Goal: Transaction & Acquisition: Purchase product/service

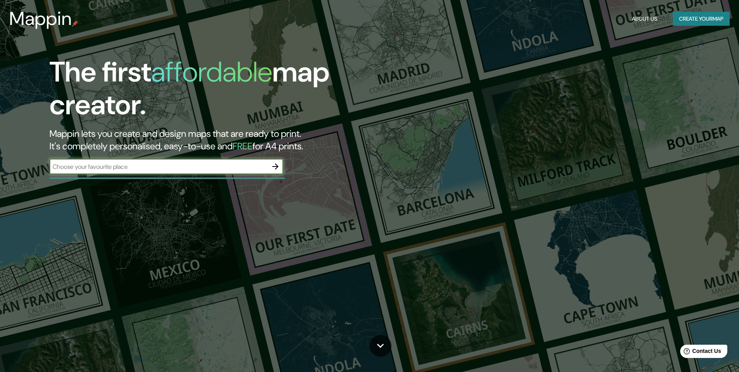
click at [164, 167] on input "text" at bounding box center [158, 166] width 218 height 9
paste input "Centro, 95460 [GEOGRAPHIC_DATA], Ver."
type input "Centro, 95460 [GEOGRAPHIC_DATA], Ver."
click at [273, 166] on icon "button" at bounding box center [275, 166] width 9 height 9
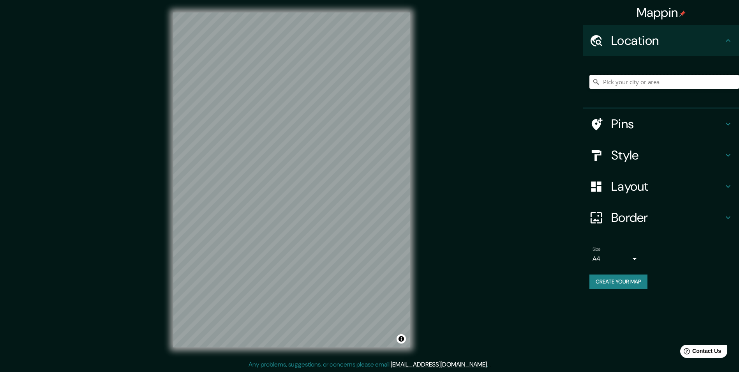
click at [632, 76] on input "Pick your city or area" at bounding box center [665, 82] width 150 height 14
paste input "Centro, 95460 [GEOGRAPHIC_DATA], Ver."
click at [654, 78] on input "Tlacotalpan, [GEOGRAPHIC_DATA], 95460, [GEOGRAPHIC_DATA]" at bounding box center [665, 82] width 150 height 14
type input "Tlacotalpan, [GEOGRAPHIC_DATA], 95460, [GEOGRAPHIC_DATA]"
click at [735, 82] on icon "Clear" at bounding box center [733, 82] width 6 height 6
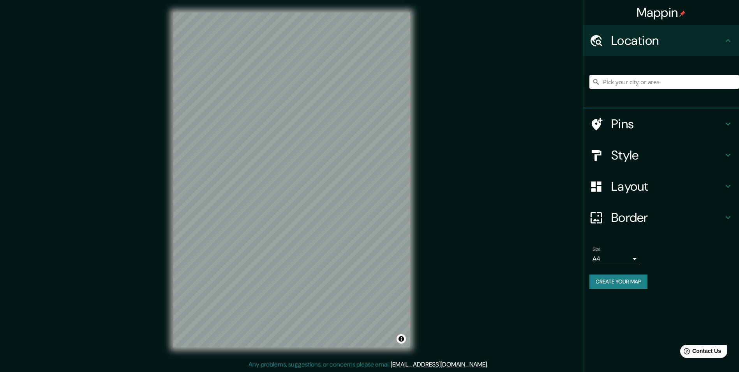
click at [691, 80] on input "Pick your city or area" at bounding box center [665, 82] width 150 height 14
click at [726, 162] on div "Style" at bounding box center [661, 155] width 156 height 31
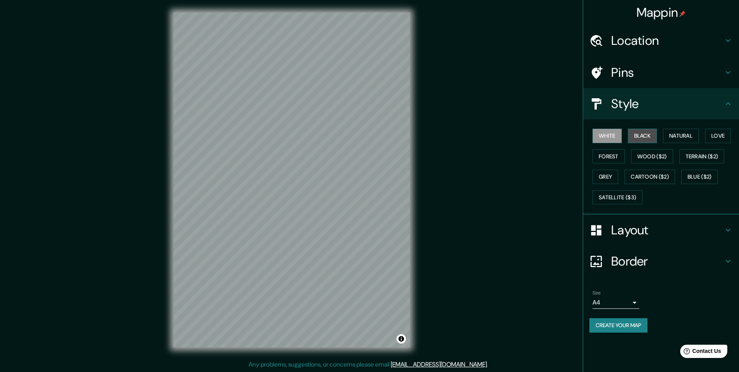
click at [652, 137] on button "Black" at bounding box center [642, 136] width 29 height 14
click at [677, 143] on div "White Black Natural Love Forest Wood ($2) Terrain ($2) Grey Cartoon ($2) Blue (…" at bounding box center [665, 166] width 150 height 82
click at [690, 138] on button "Natural" at bounding box center [681, 136] width 36 height 14
click at [721, 135] on button "Love" at bounding box center [718, 136] width 26 height 14
click at [606, 156] on button "Forest" at bounding box center [609, 156] width 32 height 14
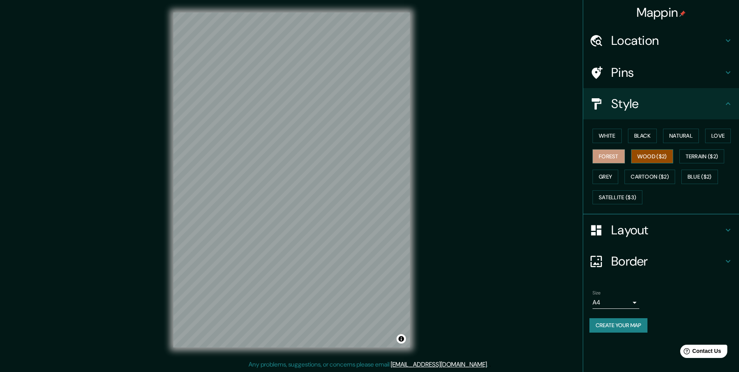
click at [641, 158] on button "Wood ($2)" at bounding box center [652, 156] width 42 height 14
click at [617, 138] on button "White" at bounding box center [607, 136] width 29 height 14
click at [649, 136] on button "Black" at bounding box center [642, 136] width 29 height 14
click at [660, 34] on h4 "Location" at bounding box center [667, 41] width 112 height 16
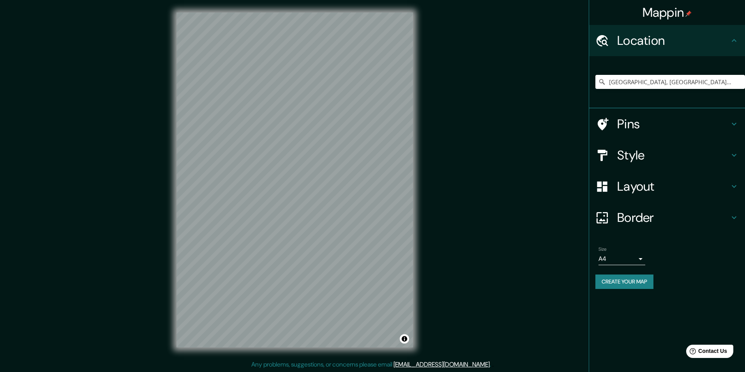
click at [624, 261] on body "Mappin Location [GEOGRAPHIC_DATA], [GEOGRAPHIC_DATA], [GEOGRAPHIC_DATA] Pins St…" at bounding box center [372, 186] width 745 height 372
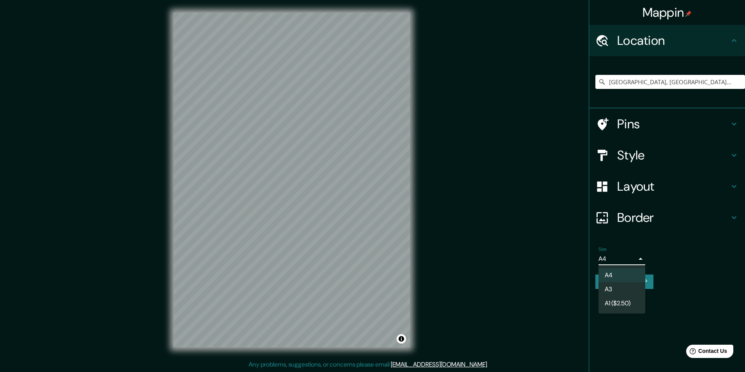
click at [636, 258] on div at bounding box center [372, 186] width 745 height 372
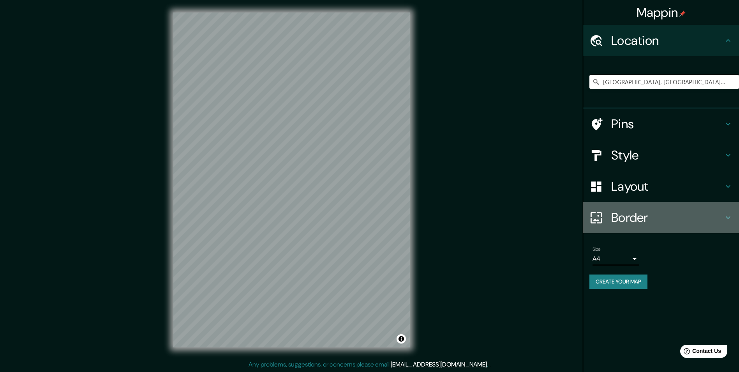
click at [662, 216] on h4 "Border" at bounding box center [667, 218] width 112 height 16
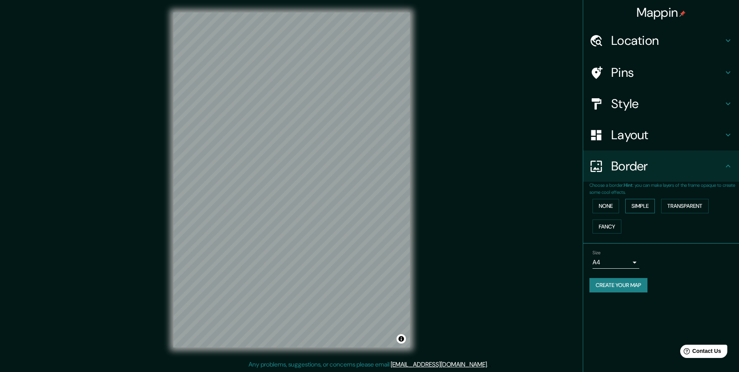
click at [638, 204] on button "Simple" at bounding box center [641, 206] width 30 height 14
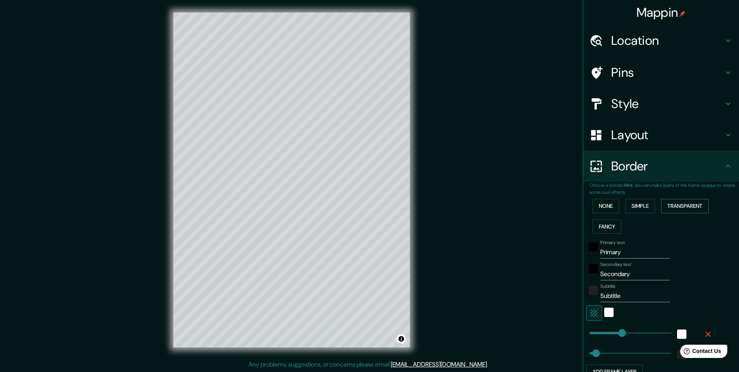
click at [679, 208] on button "Transparent" at bounding box center [685, 206] width 48 height 14
click at [603, 224] on button "Fancy" at bounding box center [607, 226] width 29 height 14
click at [603, 207] on button "None" at bounding box center [606, 206] width 27 height 14
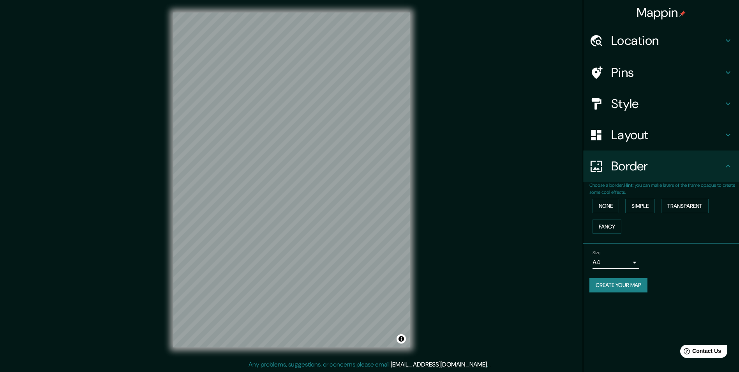
click at [669, 138] on h4 "Layout" at bounding box center [667, 135] width 112 height 16
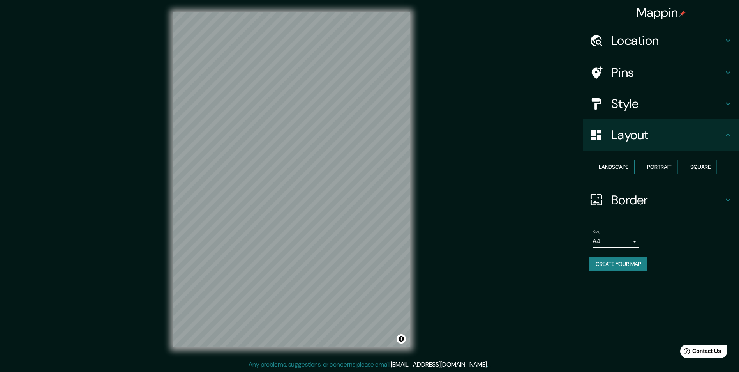
click at [627, 170] on button "Landscape" at bounding box center [614, 167] width 42 height 14
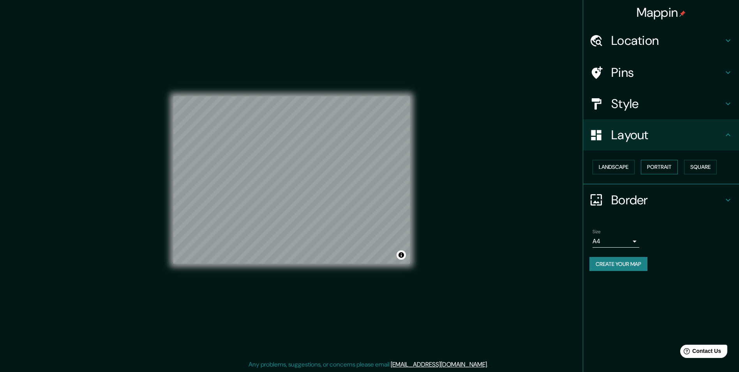
click at [663, 171] on button "Portrait" at bounding box center [659, 167] width 37 height 14
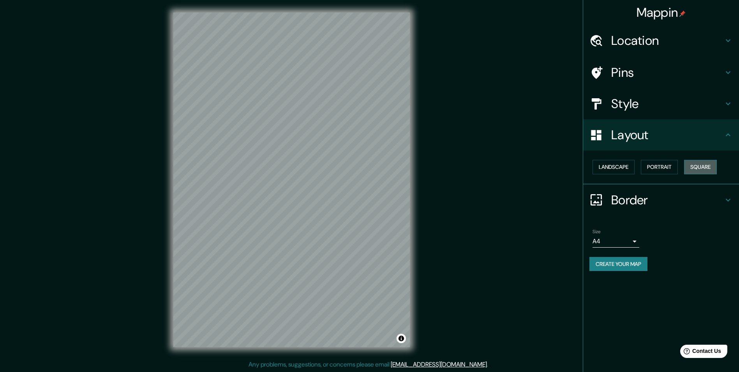
click at [702, 171] on button "Square" at bounding box center [700, 167] width 33 height 14
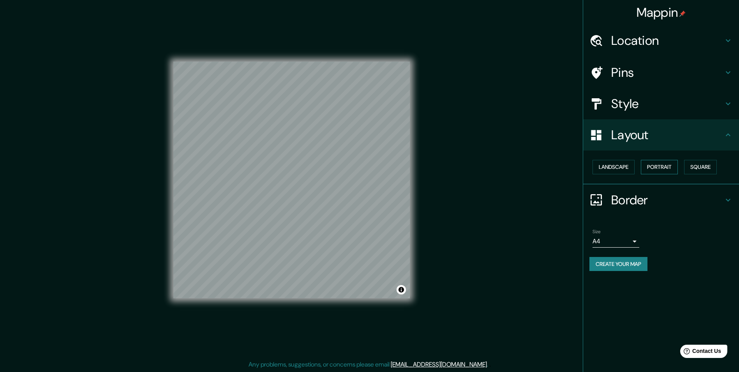
click at [666, 170] on button "Portrait" at bounding box center [659, 167] width 37 height 14
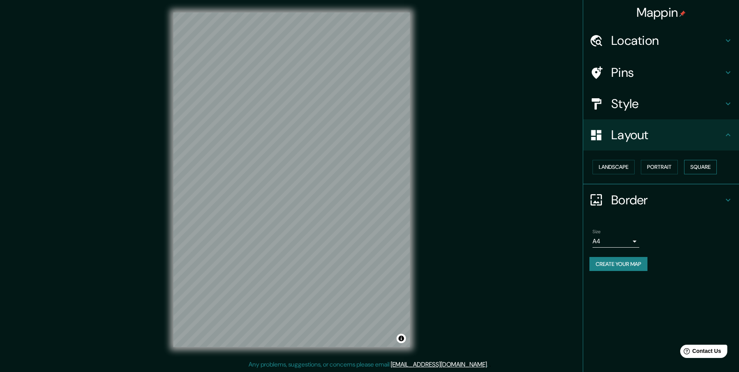
click at [707, 168] on button "Square" at bounding box center [700, 167] width 33 height 14
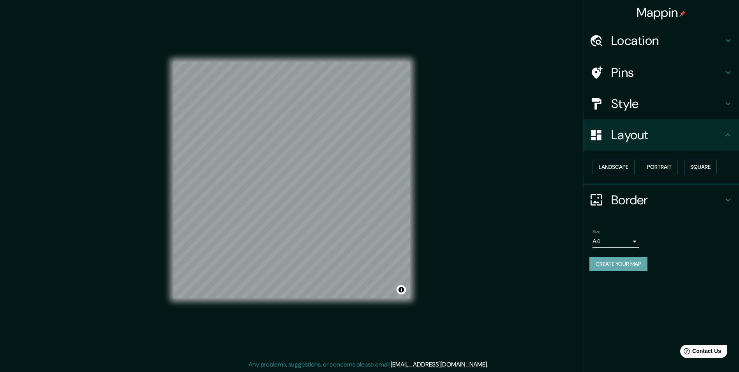
click at [632, 261] on button "Create your map" at bounding box center [619, 264] width 58 height 14
drag, startPoint x: 421, startPoint y: 105, endPoint x: 641, endPoint y: 295, distance: 291.3
click at [641, 295] on div "Mappin Location [GEOGRAPHIC_DATA], [GEOGRAPHIC_DATA], [GEOGRAPHIC_DATA] Pins St…" at bounding box center [661, 186] width 156 height 372
click at [669, 49] on div "Location" at bounding box center [661, 40] width 156 height 31
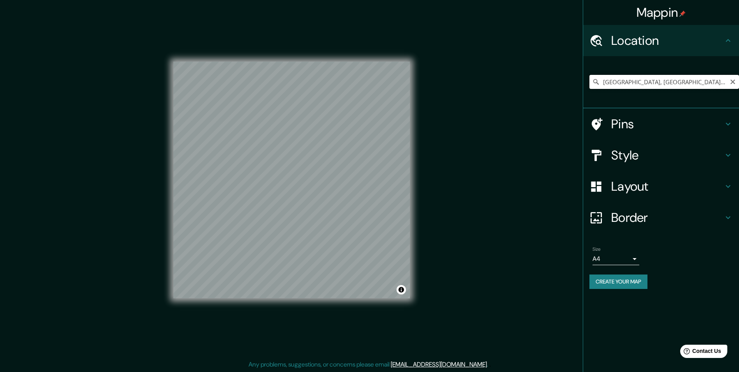
drag, startPoint x: 717, startPoint y: 82, endPoint x: 410, endPoint y: 77, distance: 306.8
click at [430, 76] on div "Mappin Location [GEOGRAPHIC_DATA], [GEOGRAPHIC_DATA], [GEOGRAPHIC_DATA] Pins St…" at bounding box center [369, 186] width 739 height 372
click at [408, 69] on div "Mappin Location [GEOGRAPHIC_DATA], [GEOGRAPHIC_DATA] Pins Style Layout Border C…" at bounding box center [369, 186] width 739 height 372
drag, startPoint x: 721, startPoint y: 84, endPoint x: 447, endPoint y: 62, distance: 274.5
click at [447, 62] on div "Mappin Location [GEOGRAPHIC_DATA], [GEOGRAPHIC_DATA], [GEOGRAPHIC_DATA] Pins St…" at bounding box center [369, 186] width 739 height 372
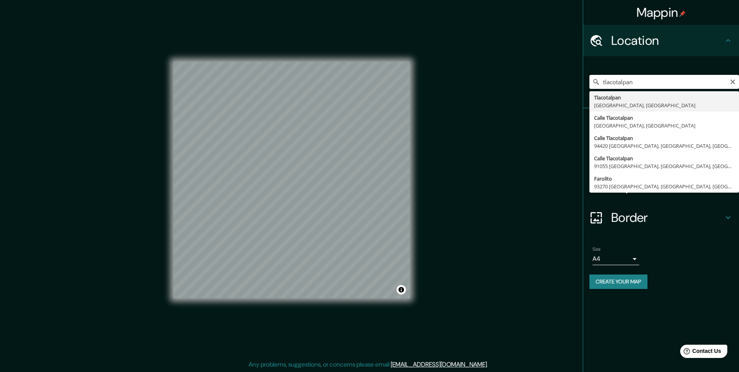
type input "Tlacotalpan, [GEOGRAPHIC_DATA], [GEOGRAPHIC_DATA]"
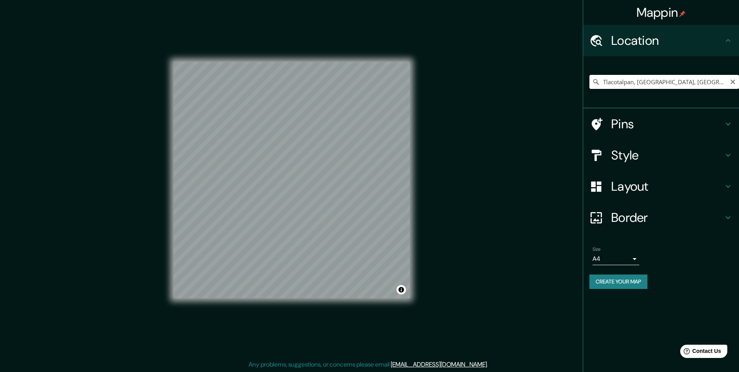
drag, startPoint x: 721, startPoint y: 82, endPoint x: 439, endPoint y: 57, distance: 283.7
click at [481, 73] on div "Mappin Location [GEOGRAPHIC_DATA], [GEOGRAPHIC_DATA], [GEOGRAPHIC_DATA] Pins St…" at bounding box center [369, 186] width 739 height 372
paste input "Pick your city or area"
click at [643, 77] on input "Pick your city or area" at bounding box center [665, 82] width 150 height 14
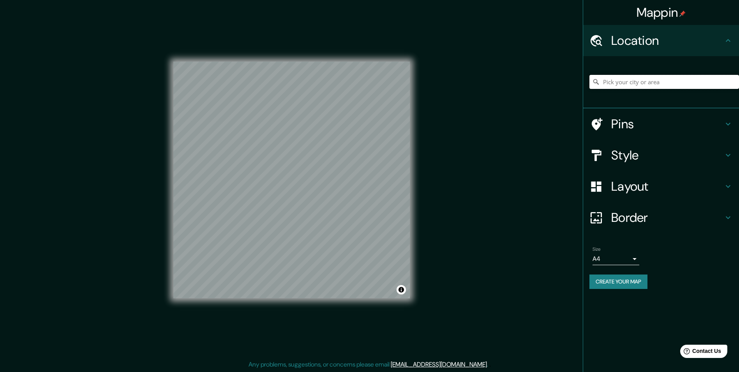
paste input "Centro, 95460 [GEOGRAPHIC_DATA], Ver."
type input "Tlacotalpan, [GEOGRAPHIC_DATA], 95460, [GEOGRAPHIC_DATA]"
click at [644, 125] on h4 "Pins" at bounding box center [667, 124] width 112 height 16
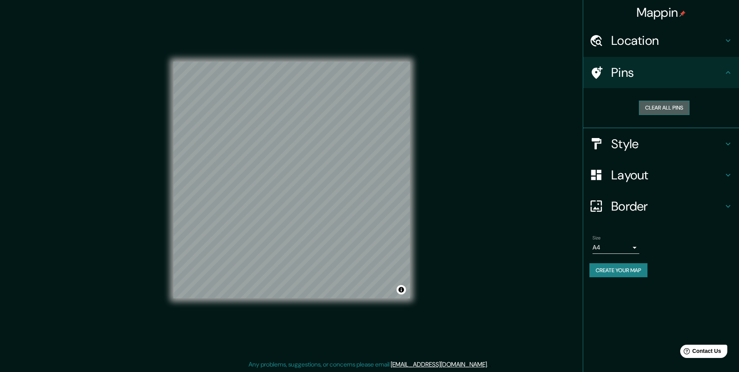
click at [672, 108] on button "Clear all pins" at bounding box center [664, 108] width 51 height 14
click at [597, 68] on icon at bounding box center [597, 72] width 11 height 12
click at [674, 75] on h4 "Pins" at bounding box center [667, 73] width 112 height 16
drag, startPoint x: 280, startPoint y: 185, endPoint x: 299, endPoint y: 194, distance: 21.1
click at [299, 194] on div at bounding box center [300, 193] width 6 height 6
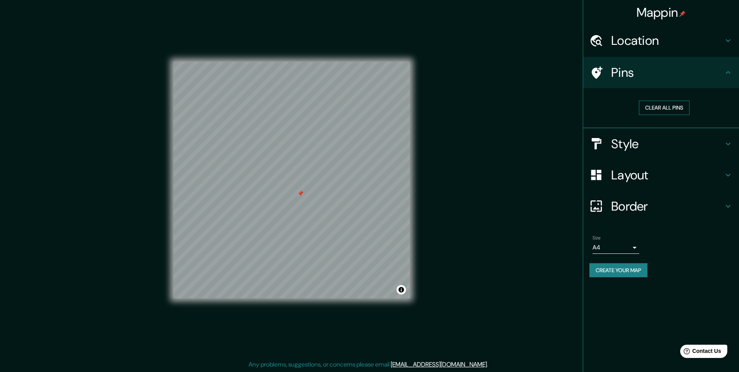
click at [664, 110] on button "Clear all pins" at bounding box center [664, 108] width 51 height 14
click at [677, 47] on div "Location" at bounding box center [661, 40] width 156 height 31
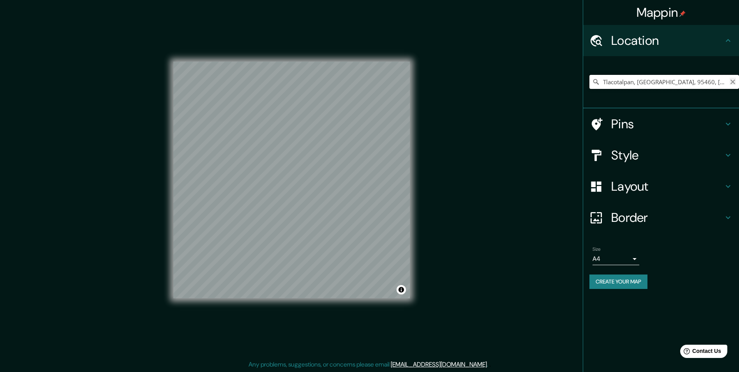
click at [737, 82] on input "Tlacotalpan, [GEOGRAPHIC_DATA], 95460, [GEOGRAPHIC_DATA]" at bounding box center [665, 82] width 150 height 14
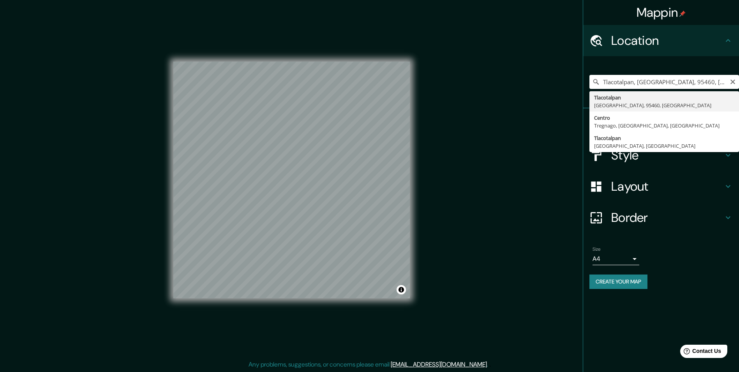
click at [735, 83] on icon "Clear" at bounding box center [733, 82] width 6 height 6
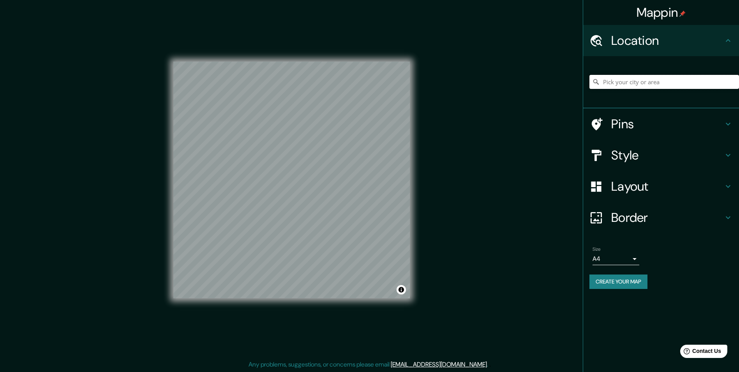
click at [714, 83] on input "Pick your city or area" at bounding box center [665, 82] width 150 height 14
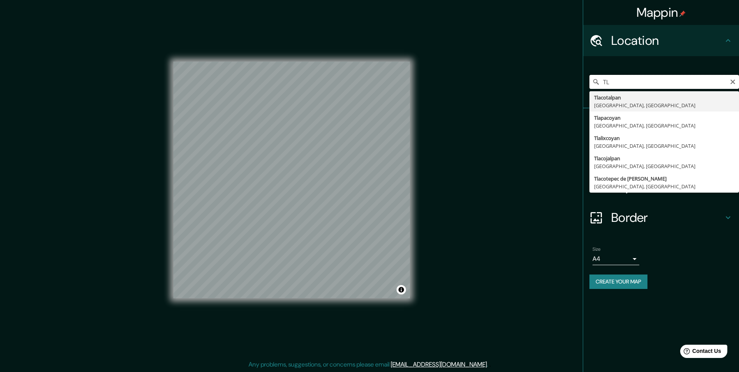
type input "T"
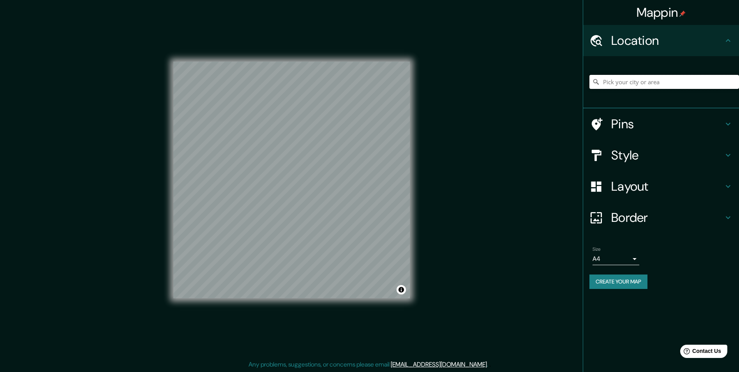
click at [679, 85] on input "Pick your city or area" at bounding box center [665, 82] width 150 height 14
paste input "Centro, 95460 [GEOGRAPHIC_DATA], Ver."
type input "Tlacotalpan, [GEOGRAPHIC_DATA], 95460, [GEOGRAPHIC_DATA]"
click at [518, 30] on div "Mappin Location [GEOGRAPHIC_DATA], [GEOGRAPHIC_DATA], [GEOGRAPHIC_DATA], [GEOGR…" at bounding box center [369, 186] width 739 height 372
